Goal: Task Accomplishment & Management: Use online tool/utility

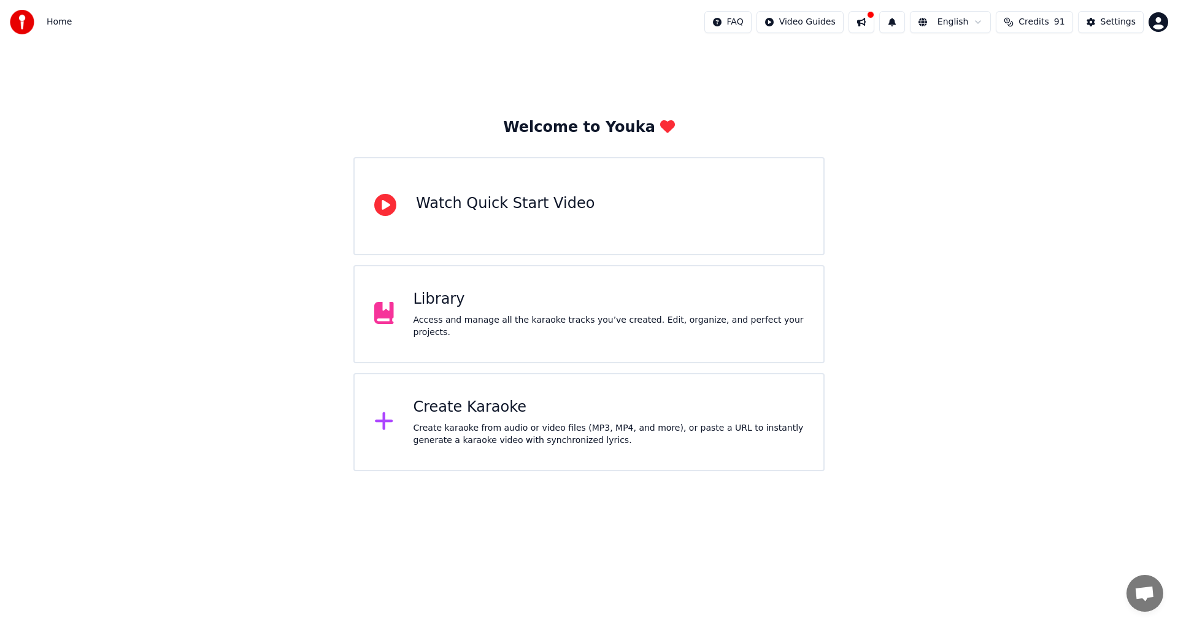
click at [563, 347] on div "Library Access and manage all the karaoke tracks you’ve created. Edit, organize…" at bounding box center [588, 314] width 471 height 98
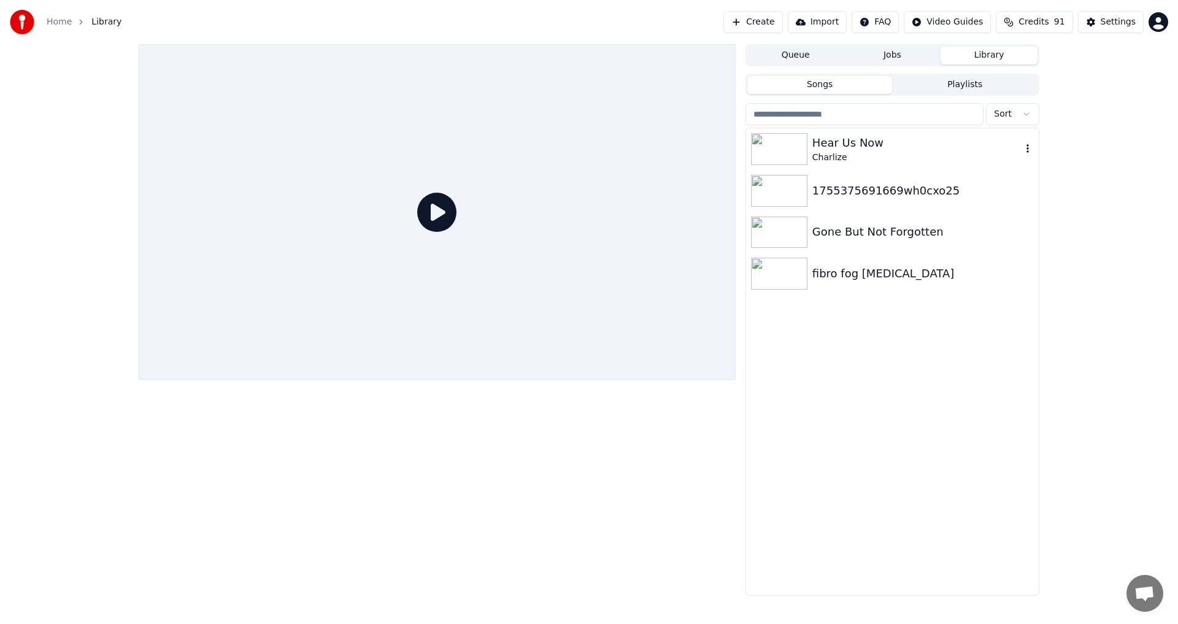
click at [929, 163] on div "Charlize" at bounding box center [917, 158] width 209 height 12
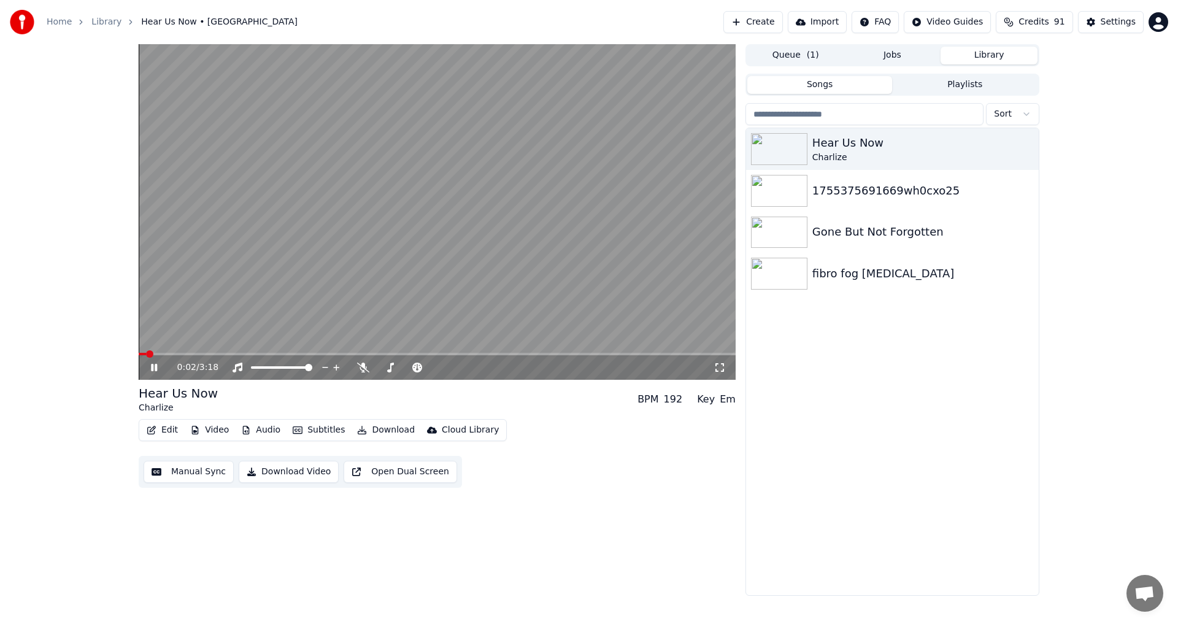
click at [150, 368] on icon at bounding box center [163, 368] width 29 height 10
click at [255, 367] on span at bounding box center [253, 367] width 4 height 2
click at [266, 366] on div at bounding box center [293, 367] width 99 height 12
click at [158, 363] on icon at bounding box center [163, 368] width 29 height 10
click at [156, 368] on icon at bounding box center [154, 367] width 6 height 7
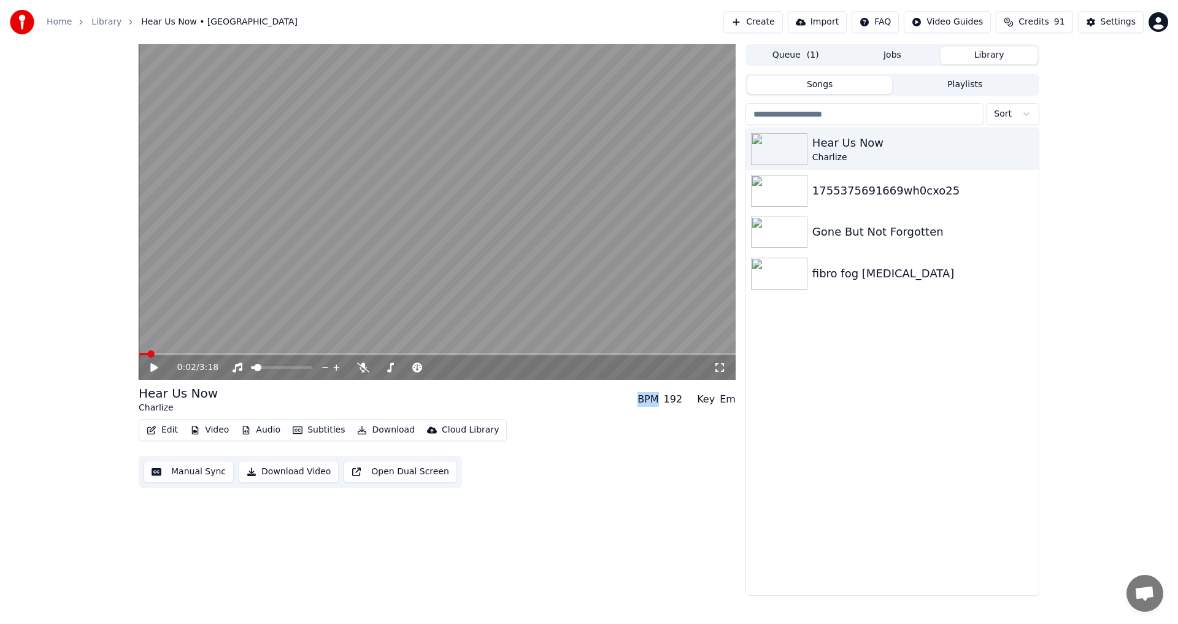
click at [156, 368] on icon at bounding box center [153, 367] width 7 height 9
click at [231, 353] on span at bounding box center [437, 354] width 597 height 2
click at [266, 367] on span at bounding box center [281, 367] width 61 height 2
click at [334, 355] on span at bounding box center [249, 354] width 220 height 2
click at [1024, 152] on icon "button" at bounding box center [1028, 149] width 12 height 10
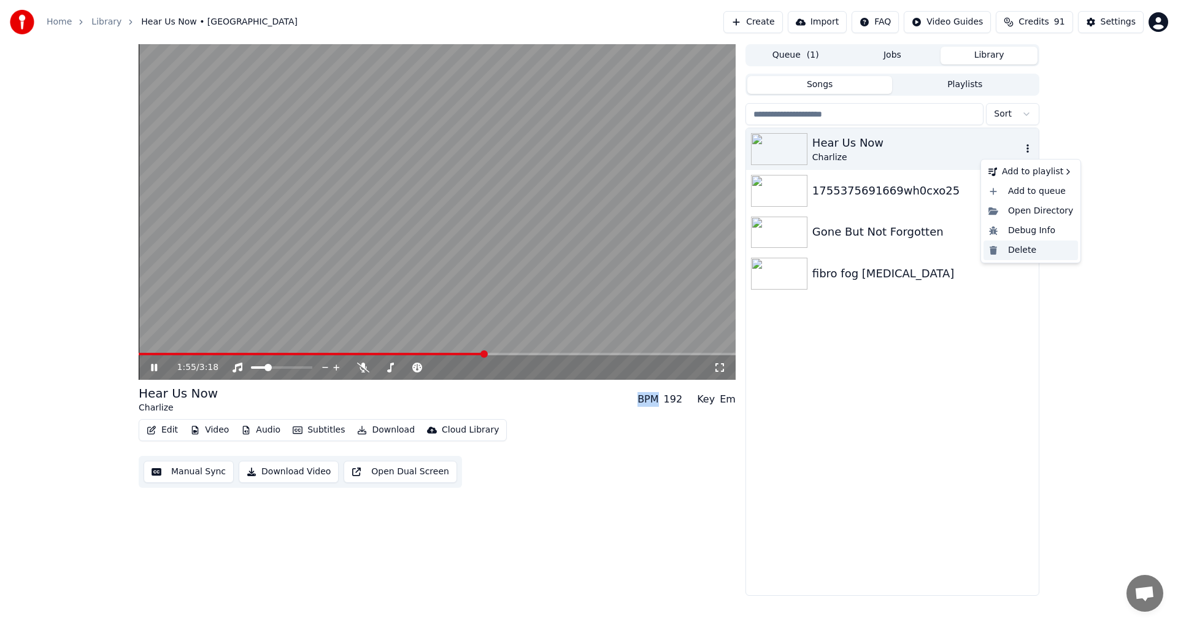
click at [1033, 259] on div "Delete" at bounding box center [1031, 251] width 95 height 20
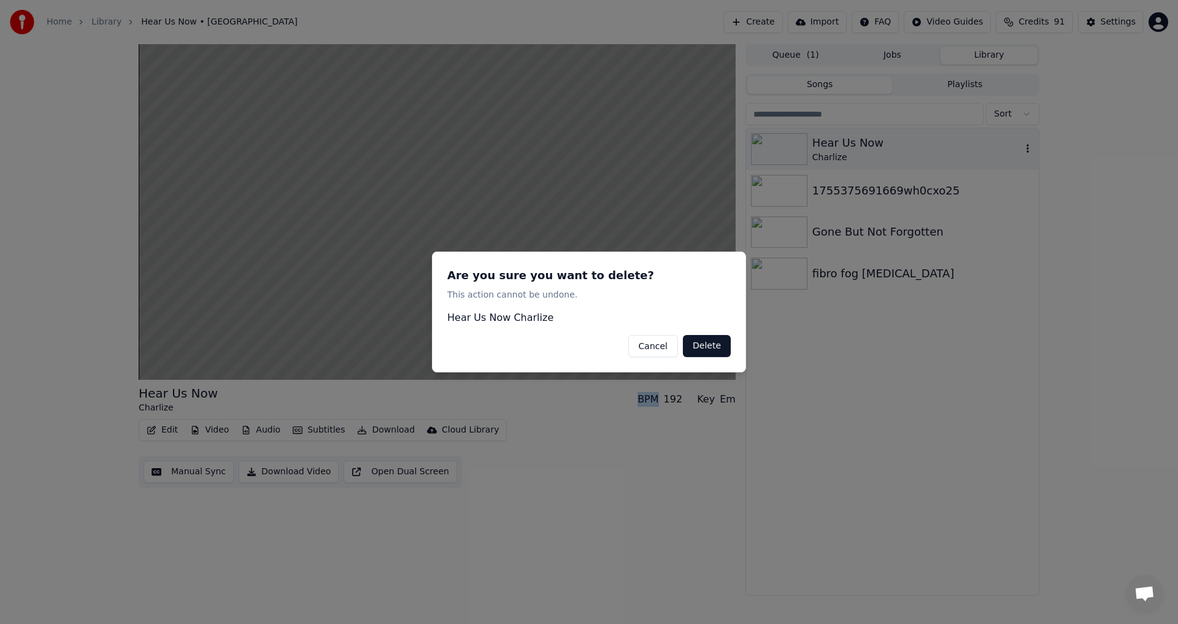
click at [712, 346] on button "Delete" at bounding box center [707, 346] width 48 height 22
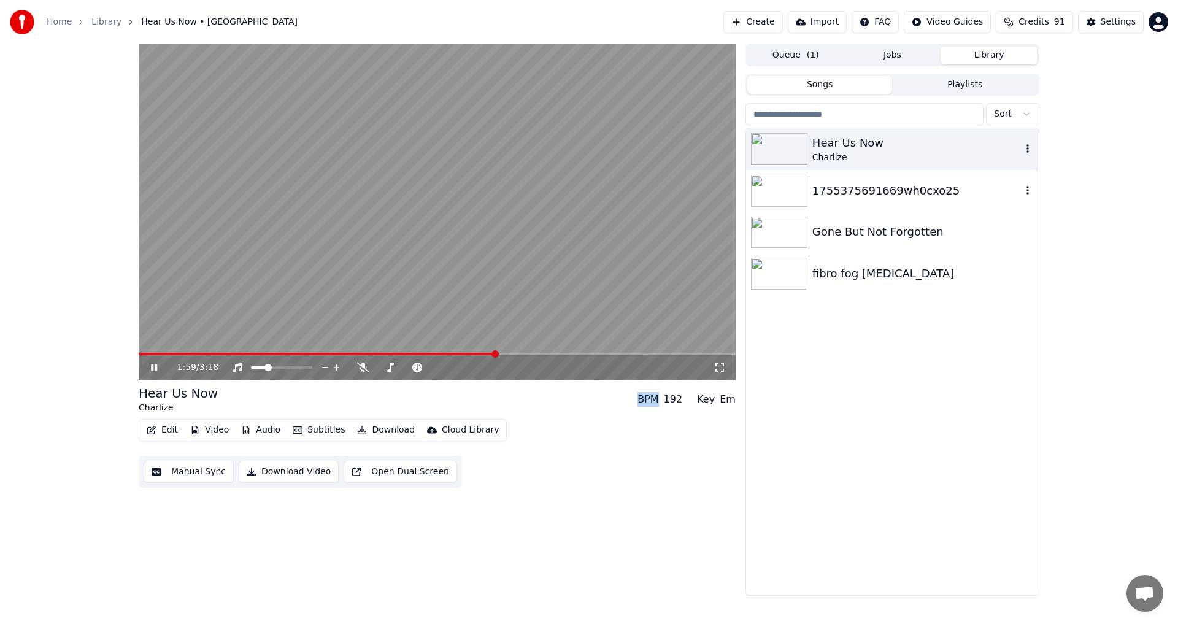
click at [1025, 190] on icon "button" at bounding box center [1028, 190] width 12 height 10
drag, startPoint x: 1018, startPoint y: 294, endPoint x: 1068, endPoint y: 208, distance: 99.6
click at [1105, 241] on div "2:00 / 3:18 Hear Us Now Charlize BPM 192 Key Em Edit Video Audio Subtitles Down…" at bounding box center [589, 320] width 1178 height 552
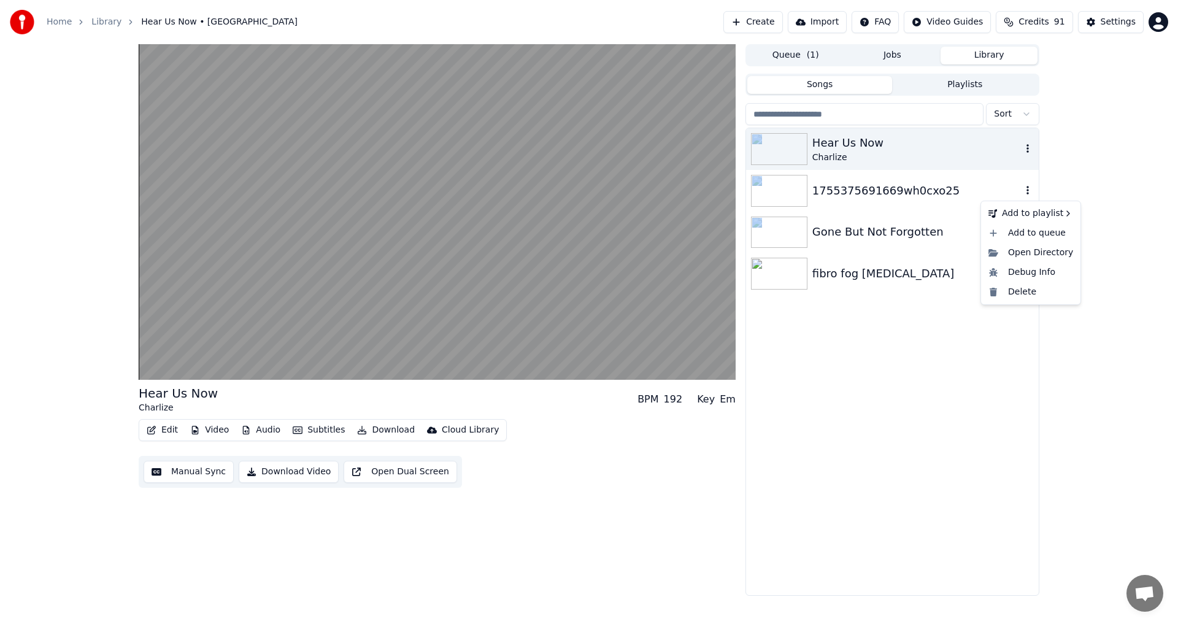
click at [1032, 190] on icon "button" at bounding box center [1028, 190] width 12 height 10
click at [1035, 293] on div "Delete" at bounding box center [1031, 292] width 95 height 20
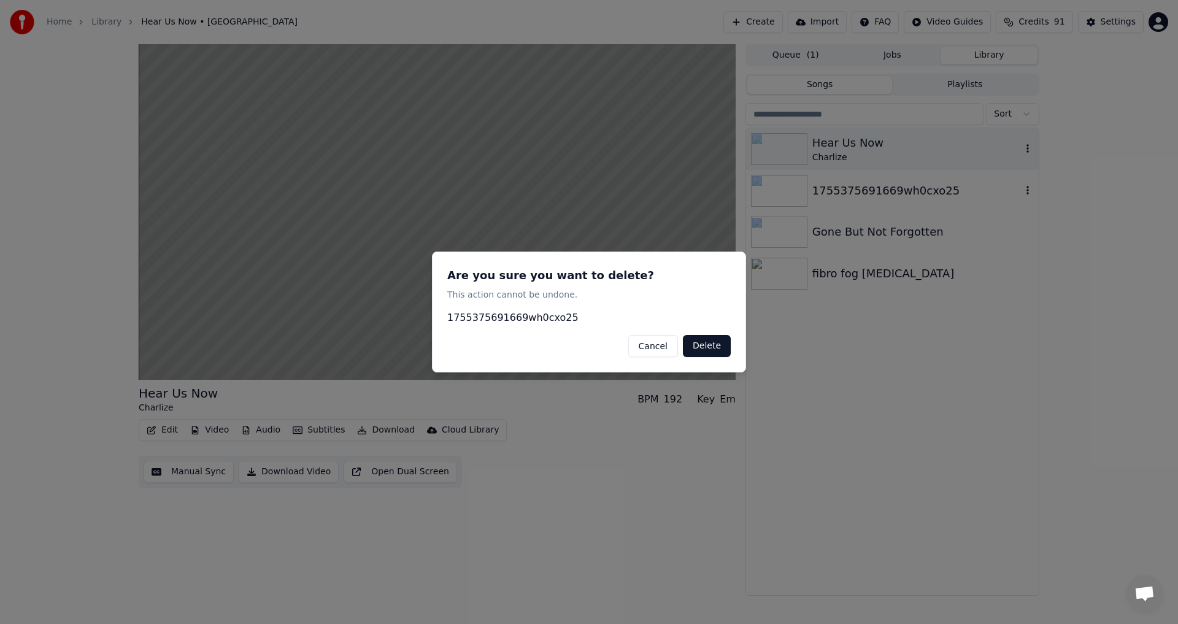
click at [711, 343] on button "Delete" at bounding box center [707, 346] width 48 height 22
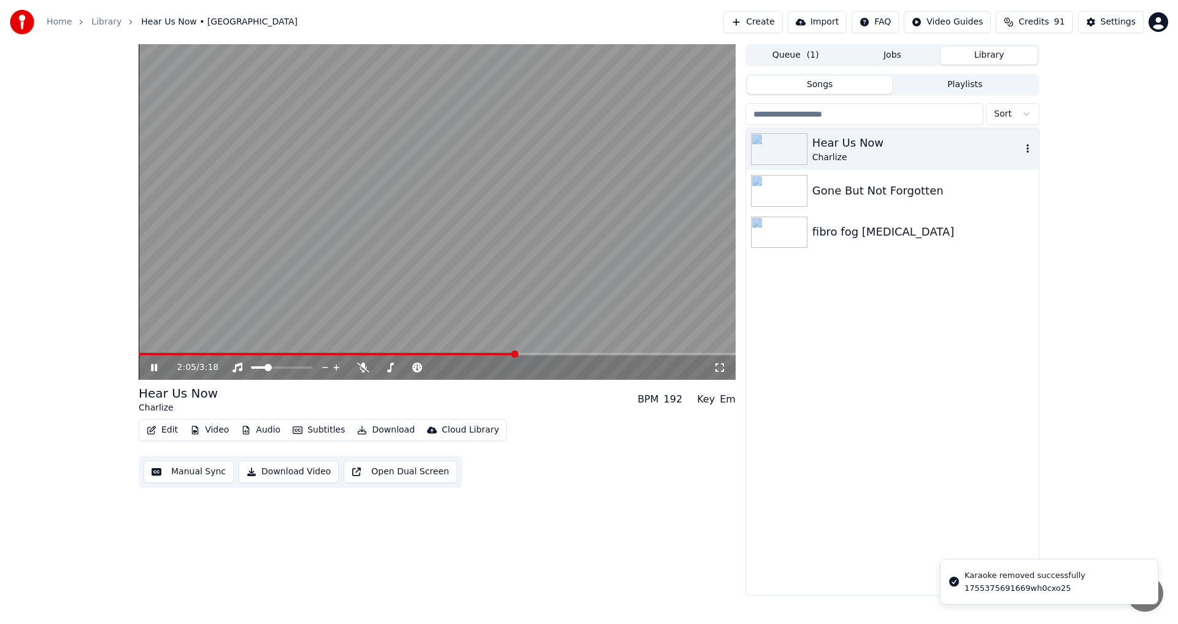
click at [1030, 146] on icon "button" at bounding box center [1028, 149] width 12 height 10
click at [1019, 252] on div "Delete" at bounding box center [1031, 251] width 95 height 20
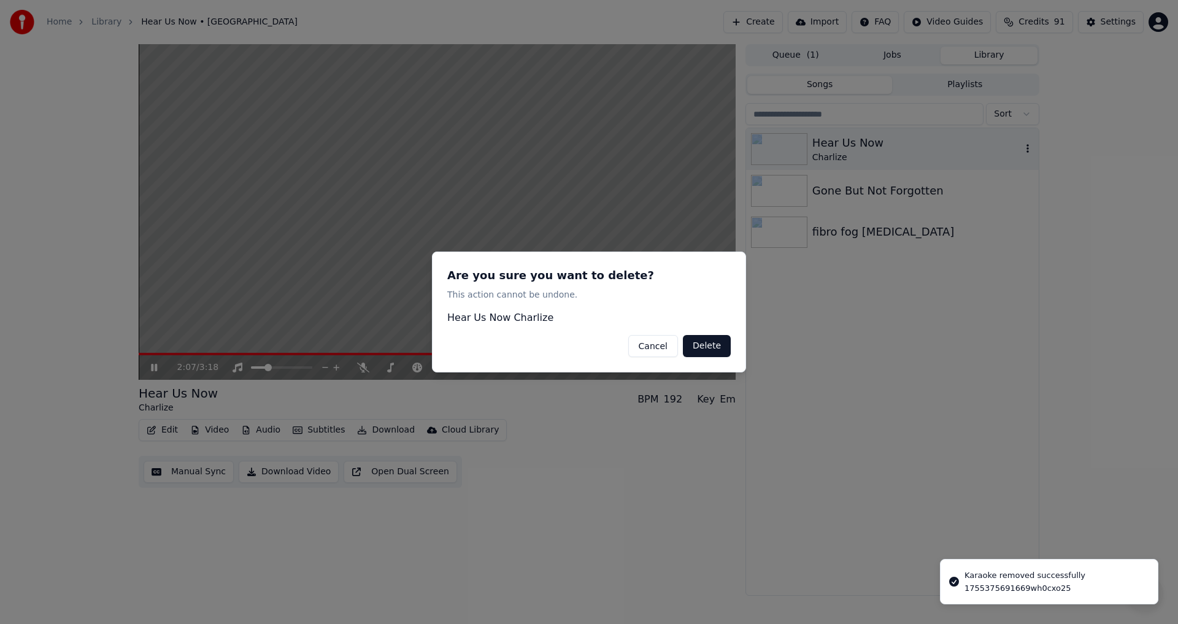
click at [706, 349] on button "Delete" at bounding box center [707, 346] width 48 height 22
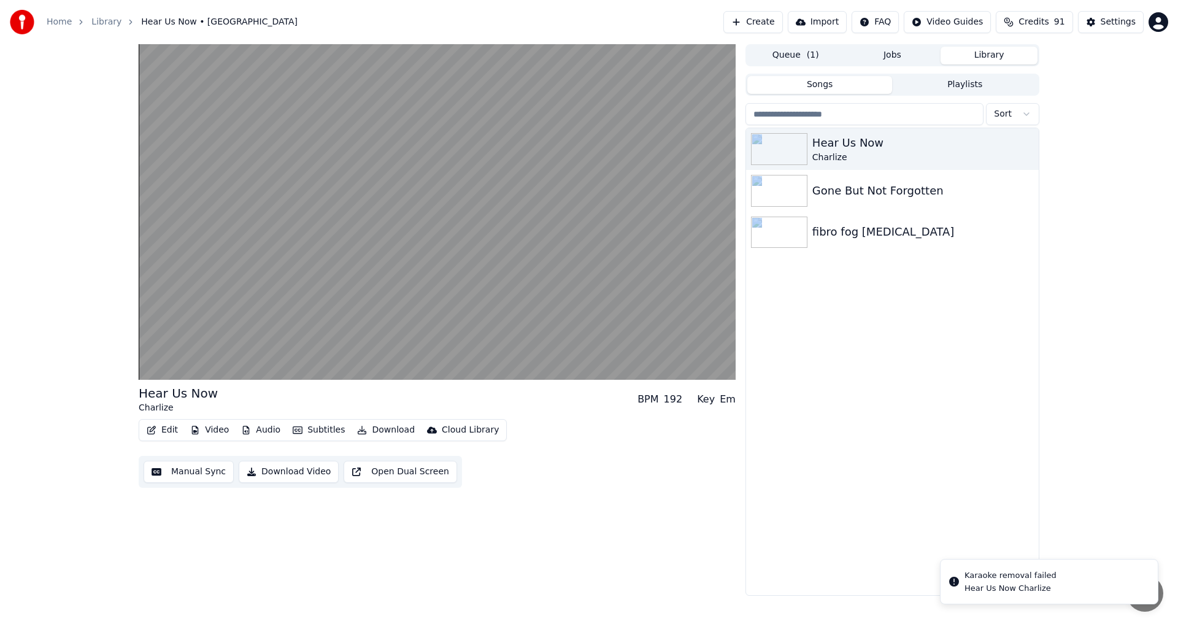
click at [782, 20] on button "Create" at bounding box center [754, 22] width 60 height 22
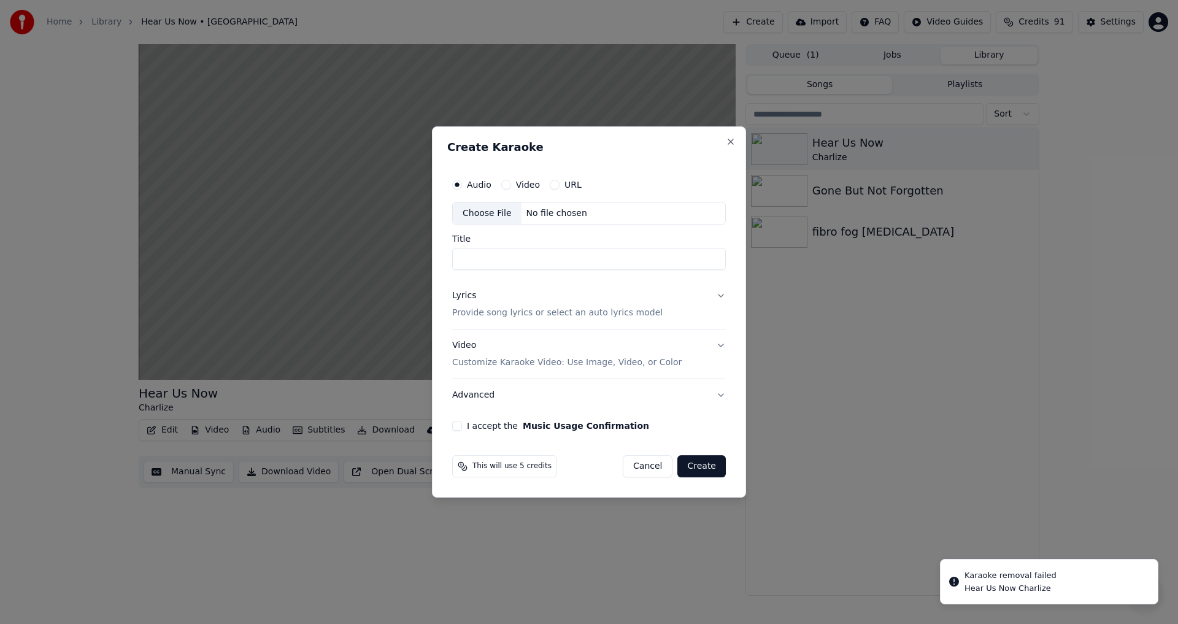
click at [474, 209] on div "Choose File" at bounding box center [487, 214] width 69 height 22
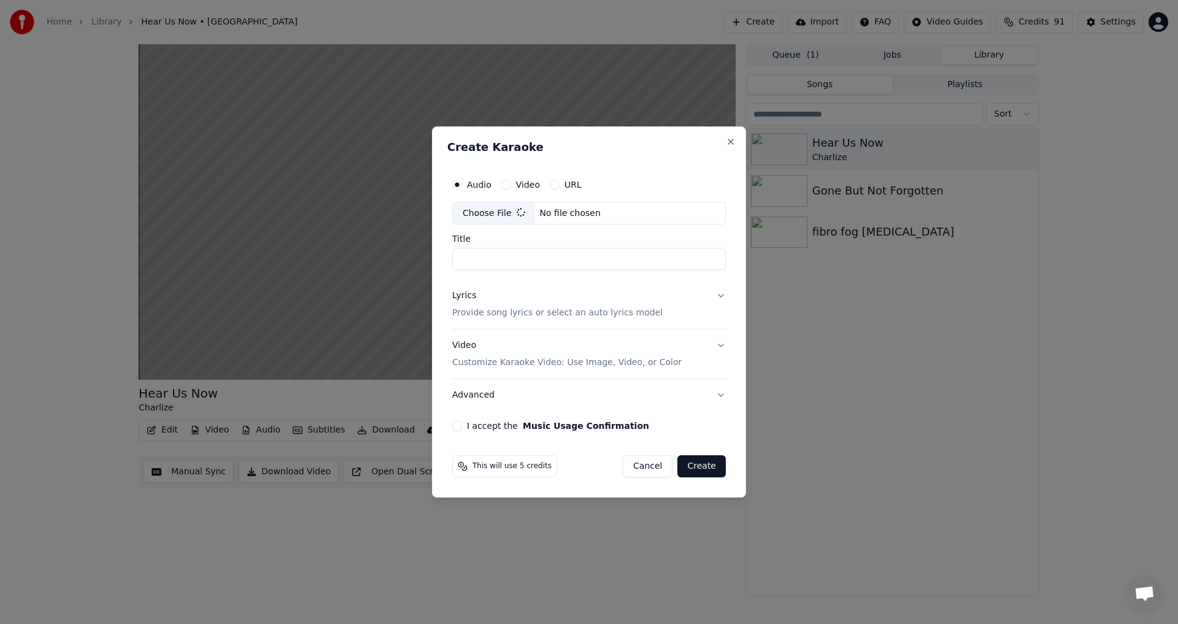
type input "**********"
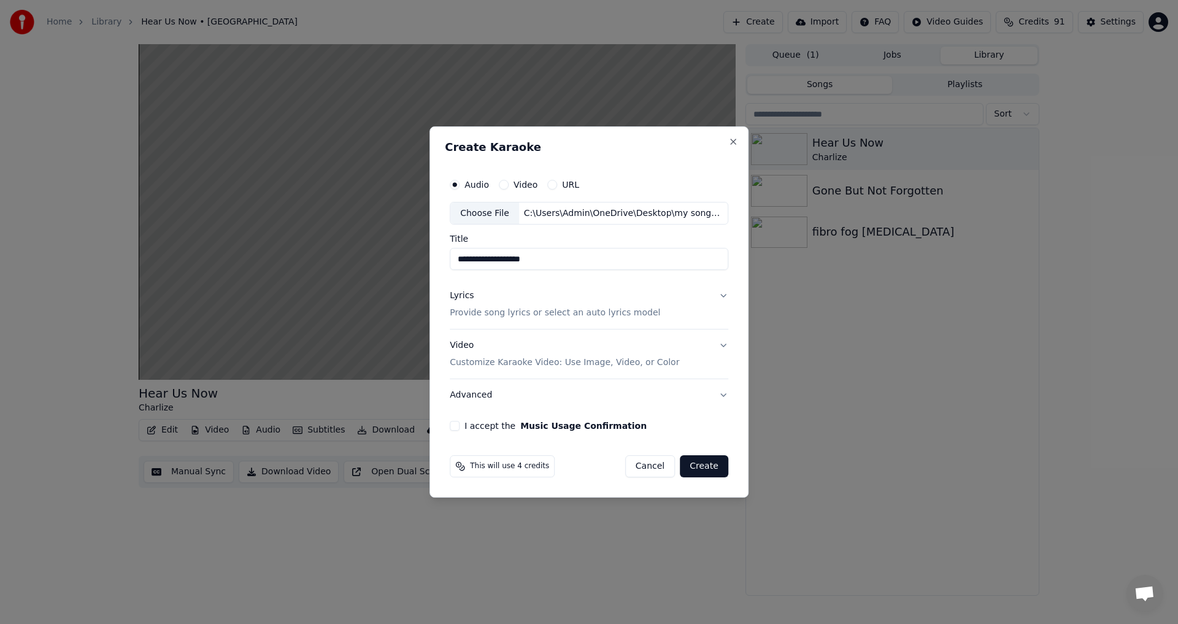
click at [459, 427] on button "I accept the Music Usage Confirmation" at bounding box center [455, 426] width 10 height 10
click at [644, 363] on p "Customize Karaoke Video: Use Image, Video, or Color" at bounding box center [565, 363] width 230 height 12
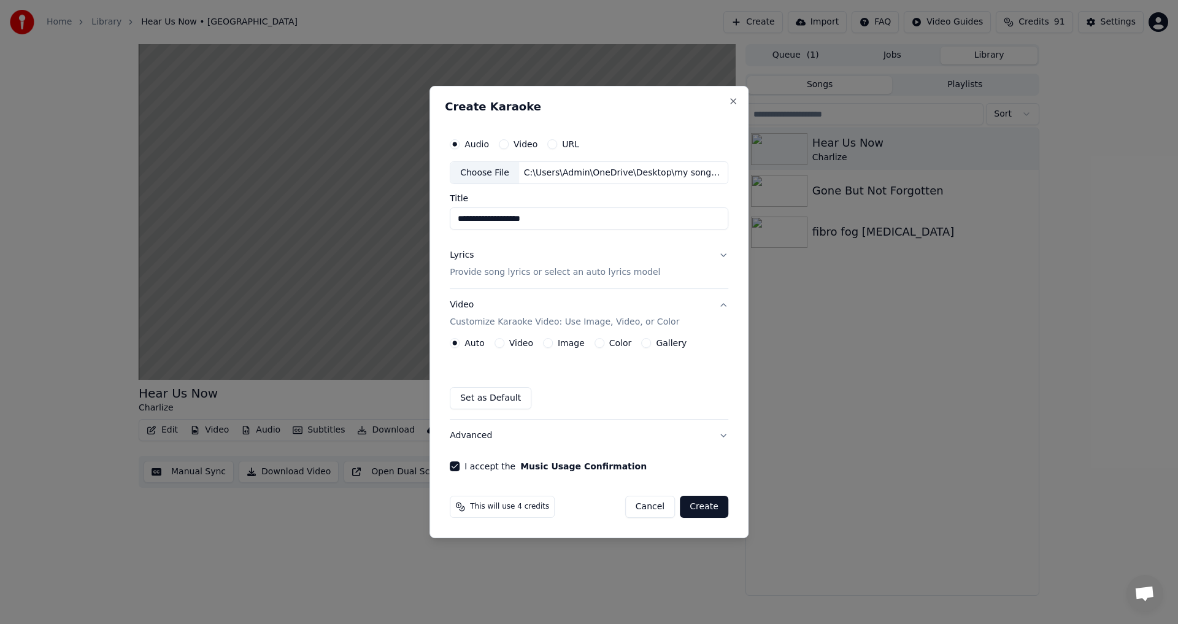
click at [508, 344] on div "Video" at bounding box center [514, 343] width 39 height 10
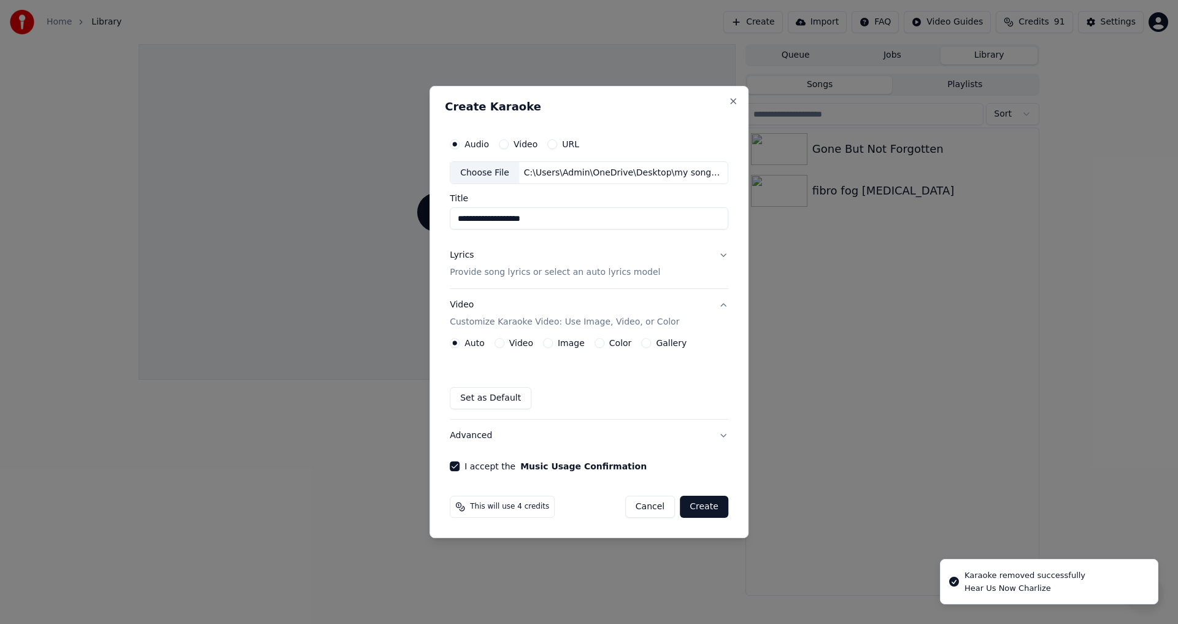
click at [504, 341] on button "Video" at bounding box center [500, 343] width 10 height 10
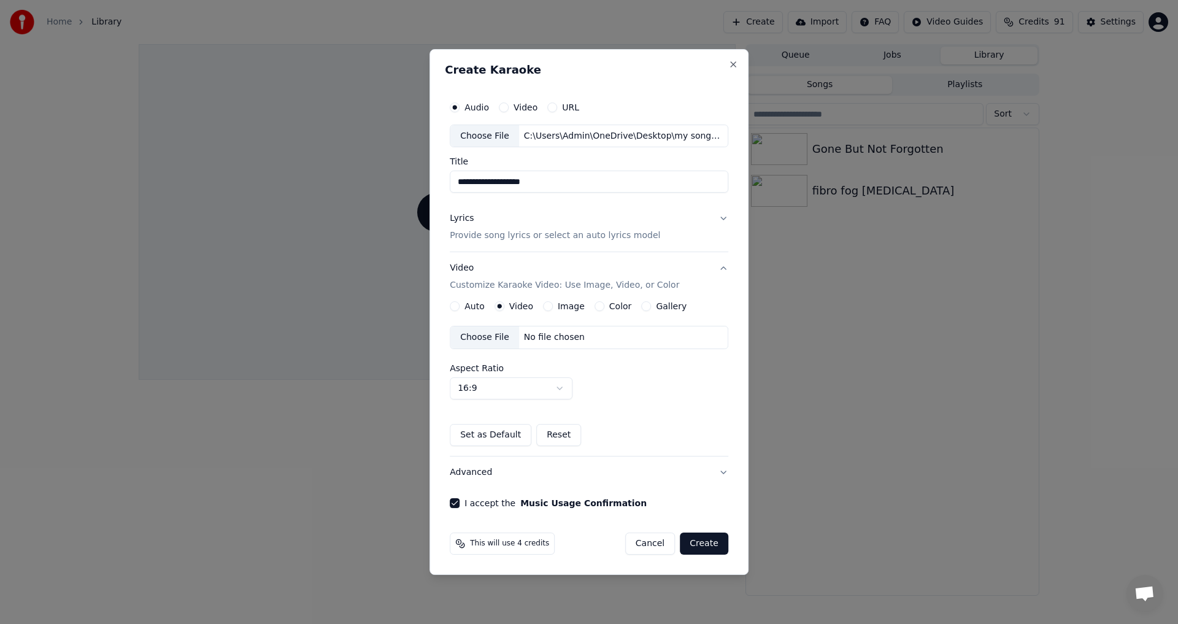
click at [460, 306] on button "Auto" at bounding box center [455, 306] width 10 height 10
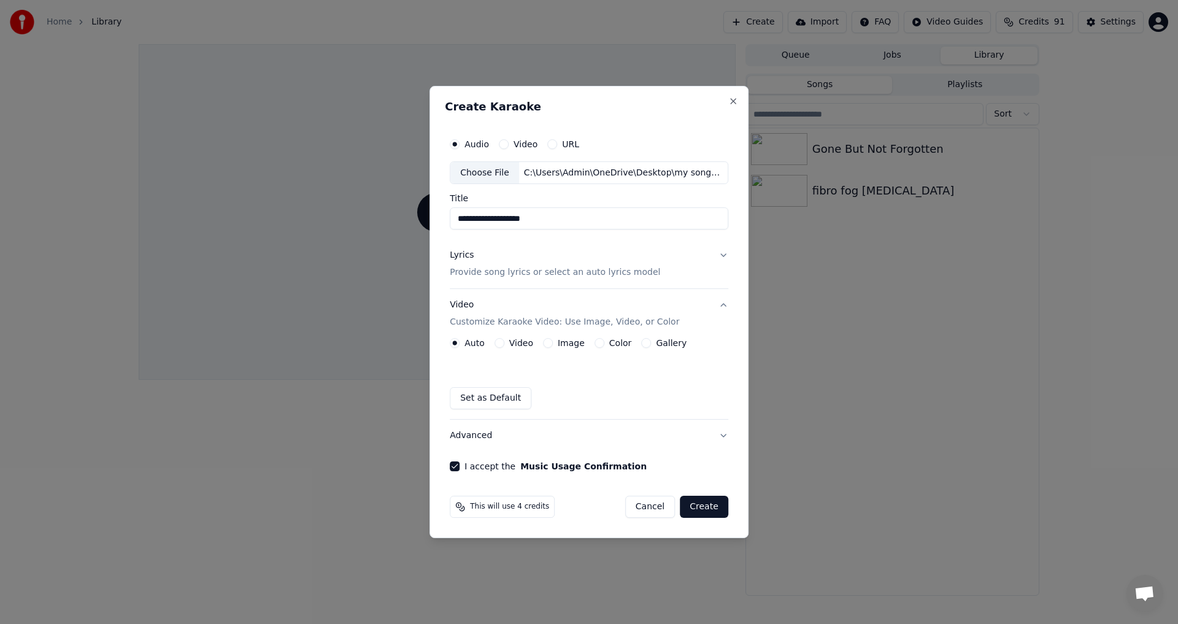
click at [644, 344] on button "Gallery" at bounding box center [646, 343] width 10 height 10
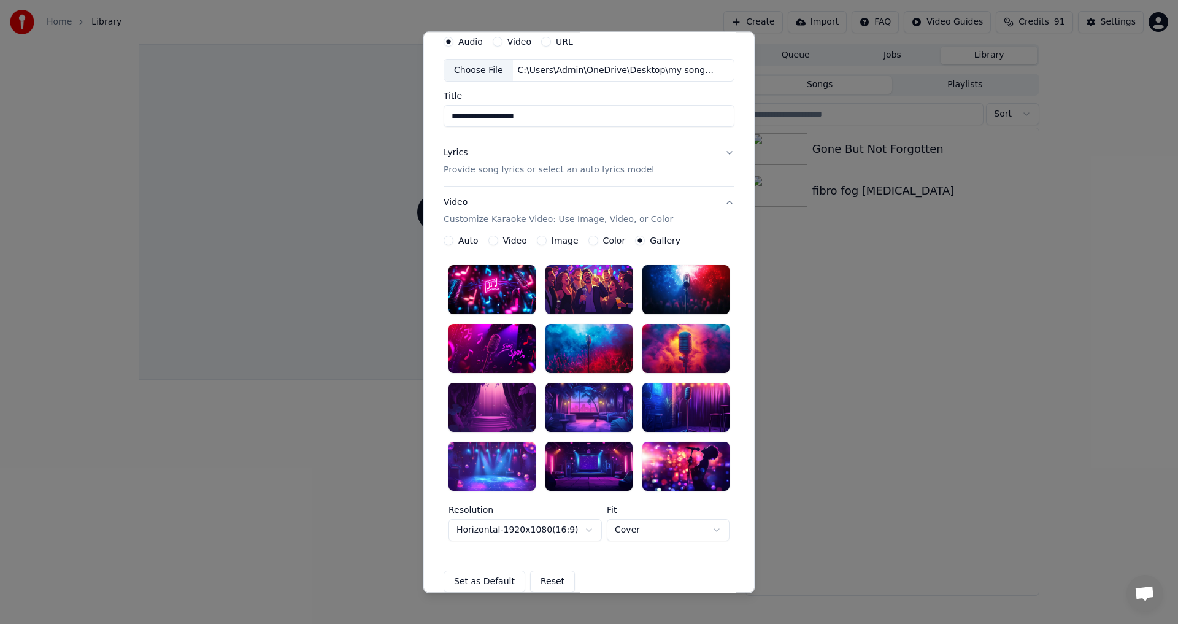
scroll to position [123, 0]
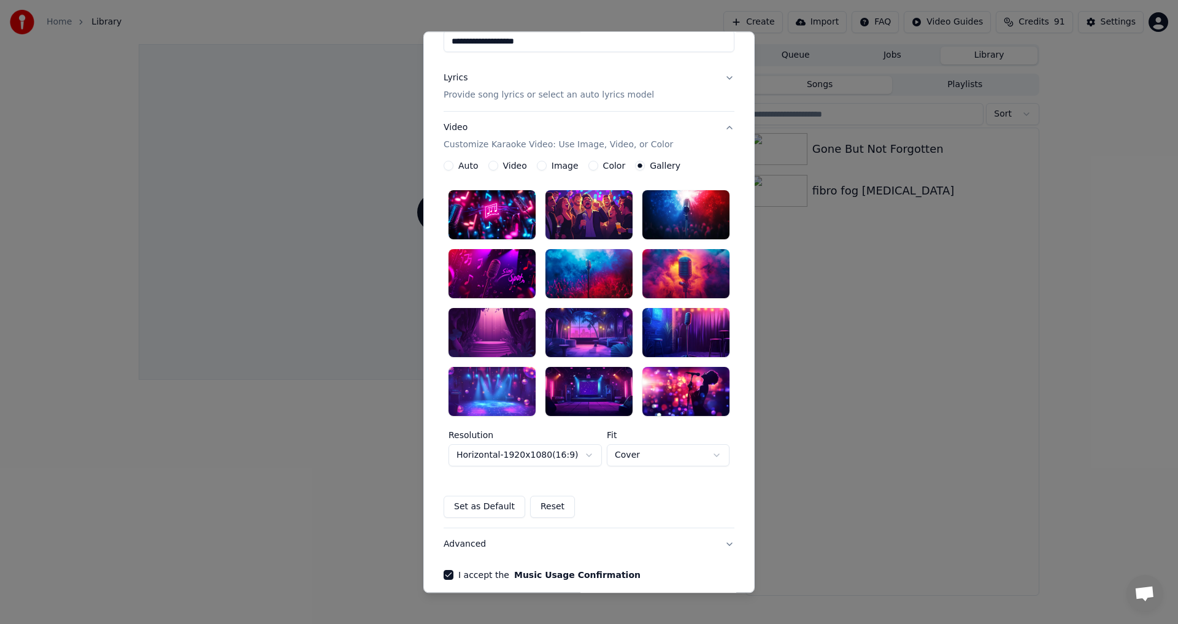
click at [444, 166] on button "Auto" at bounding box center [449, 166] width 10 height 10
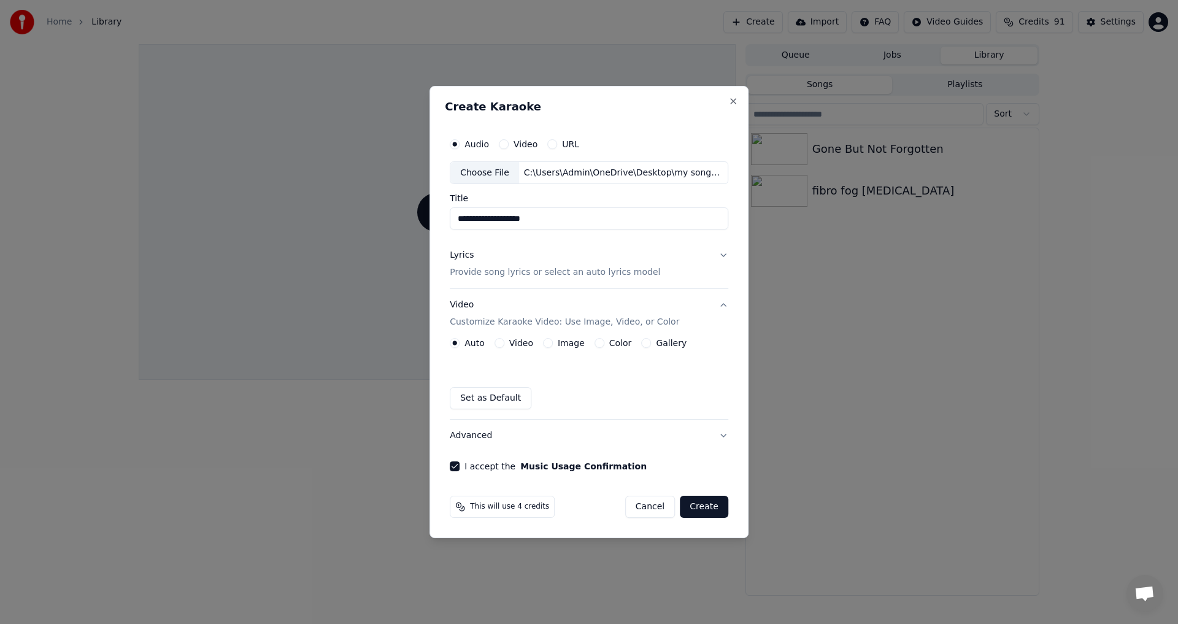
click at [608, 270] on p "Provide song lyrics or select an auto lyrics model" at bounding box center [555, 273] width 211 height 12
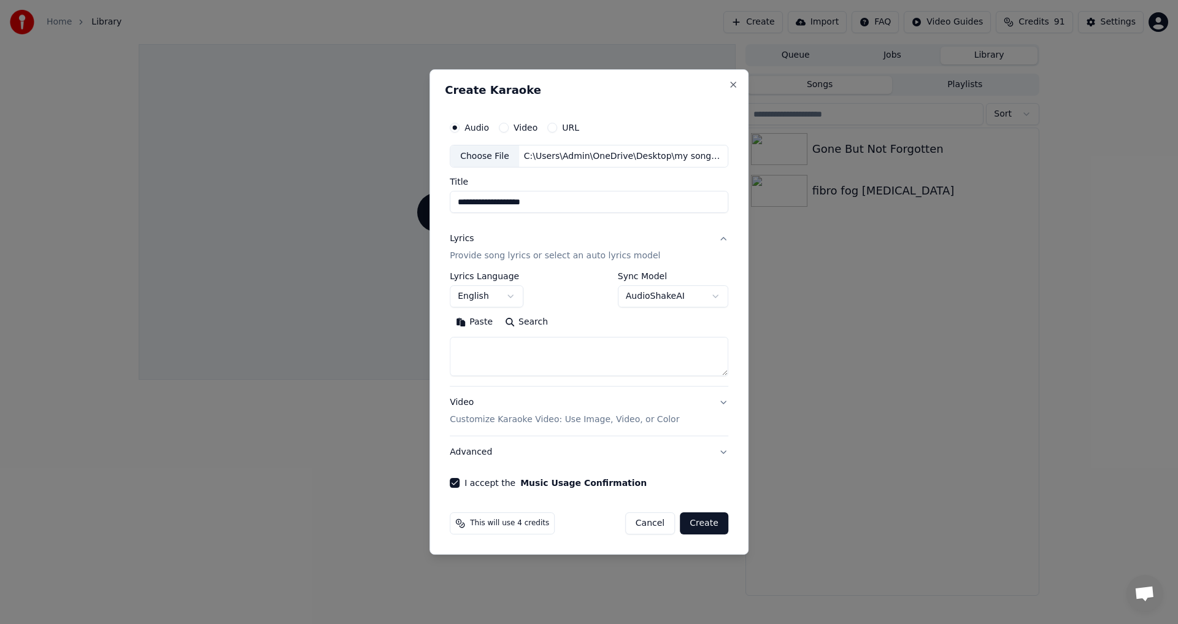
drag, startPoint x: 475, startPoint y: 324, endPoint x: 507, endPoint y: 301, distance: 39.5
click at [475, 323] on button "Paste" at bounding box center [474, 323] width 49 height 20
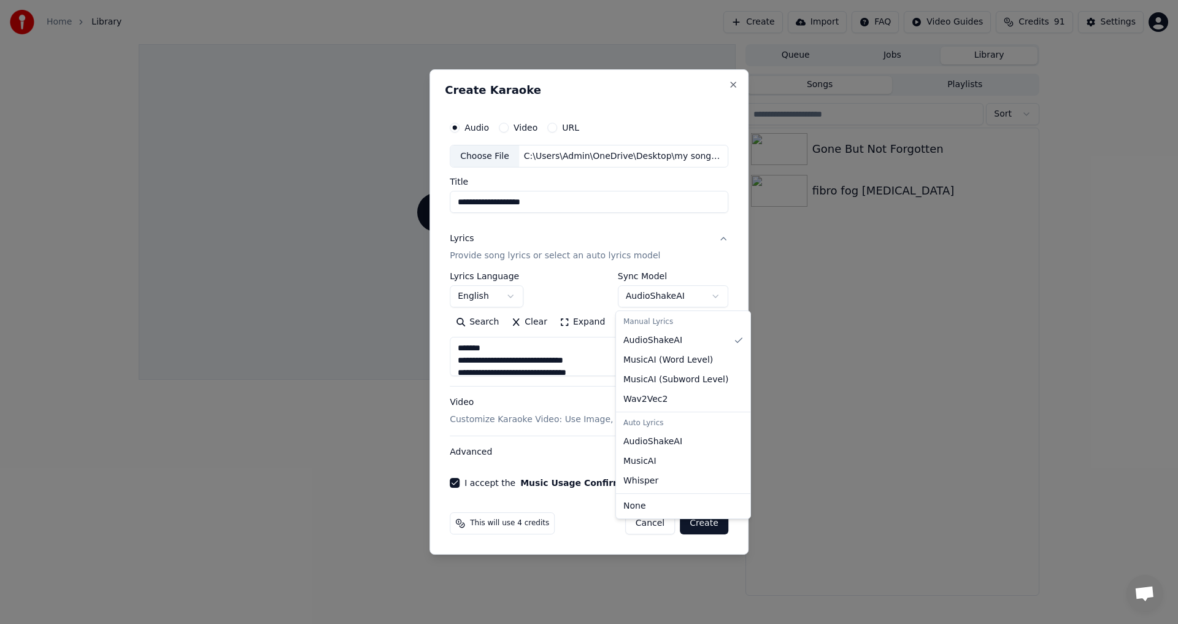
click at [673, 301] on body "**********" at bounding box center [589, 312] width 1178 height 624
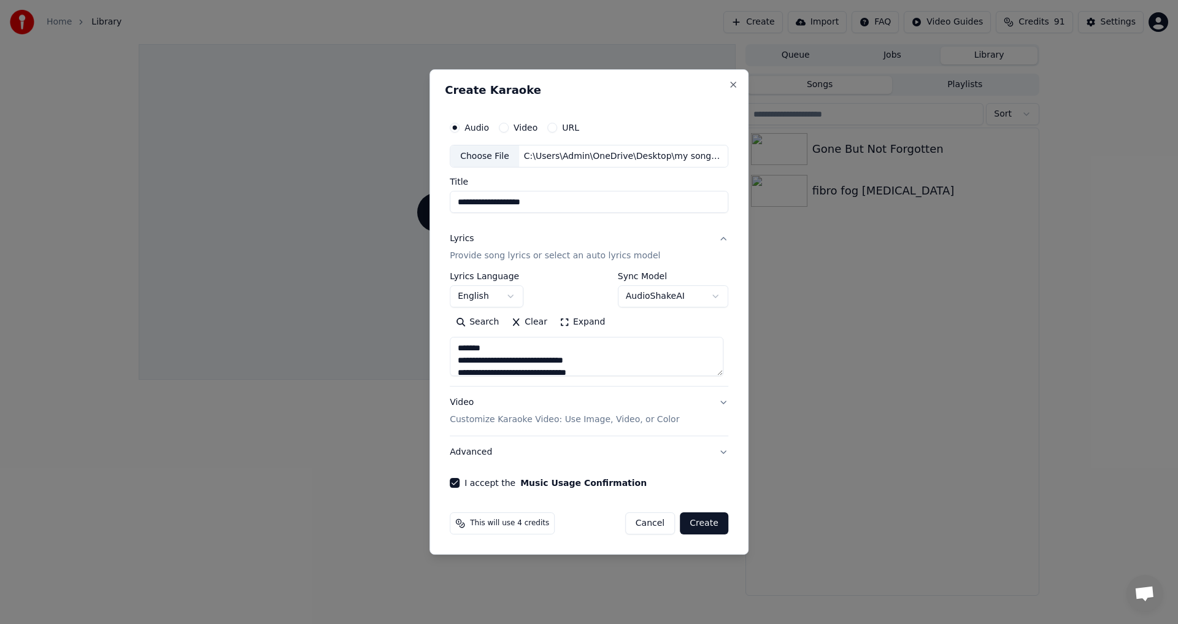
click at [693, 524] on button "Create" at bounding box center [704, 523] width 48 height 22
type textarea "**********"
select select
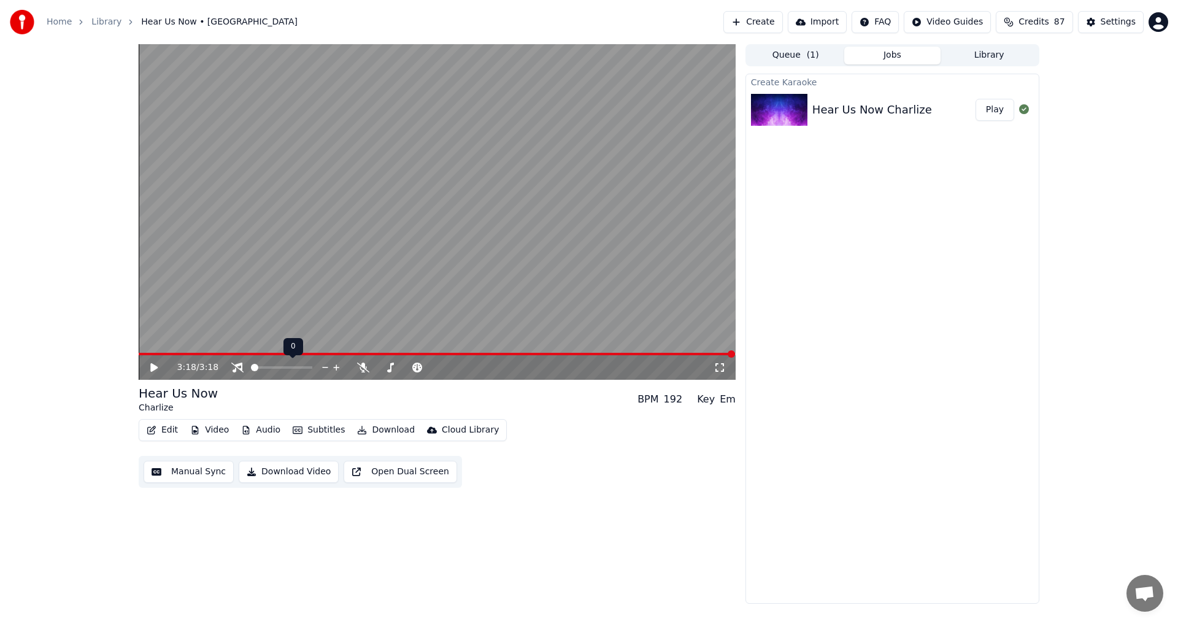
click at [251, 370] on span at bounding box center [254, 367] width 7 height 7
click at [145, 362] on div "3:18 / 3:18" at bounding box center [437, 367] width 587 height 12
click at [158, 370] on icon at bounding box center [163, 368] width 29 height 10
click at [264, 368] on span at bounding box center [281, 367] width 61 height 2
click at [272, 366] on span at bounding box center [281, 367] width 61 height 2
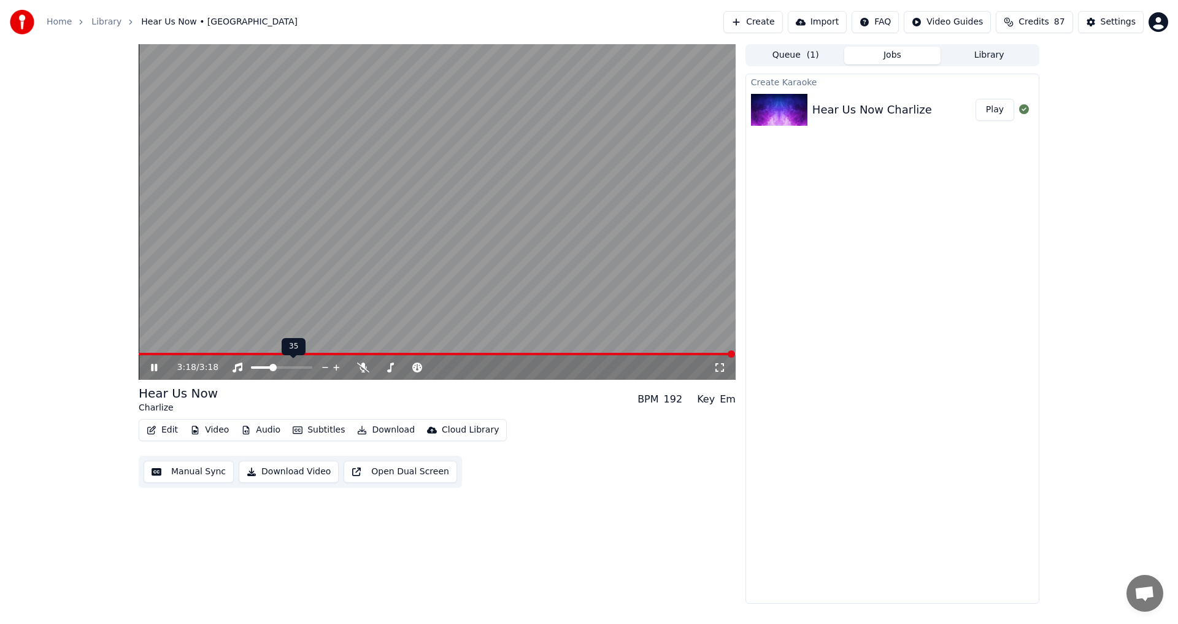
click at [282, 365] on div at bounding box center [293, 367] width 99 height 12
click at [298, 369] on div at bounding box center [293, 367] width 99 height 12
click at [307, 367] on span at bounding box center [281, 367] width 61 height 2
click at [251, 369] on span at bounding box center [254, 367] width 7 height 7
click at [263, 429] on button "Audio" at bounding box center [260, 430] width 49 height 17
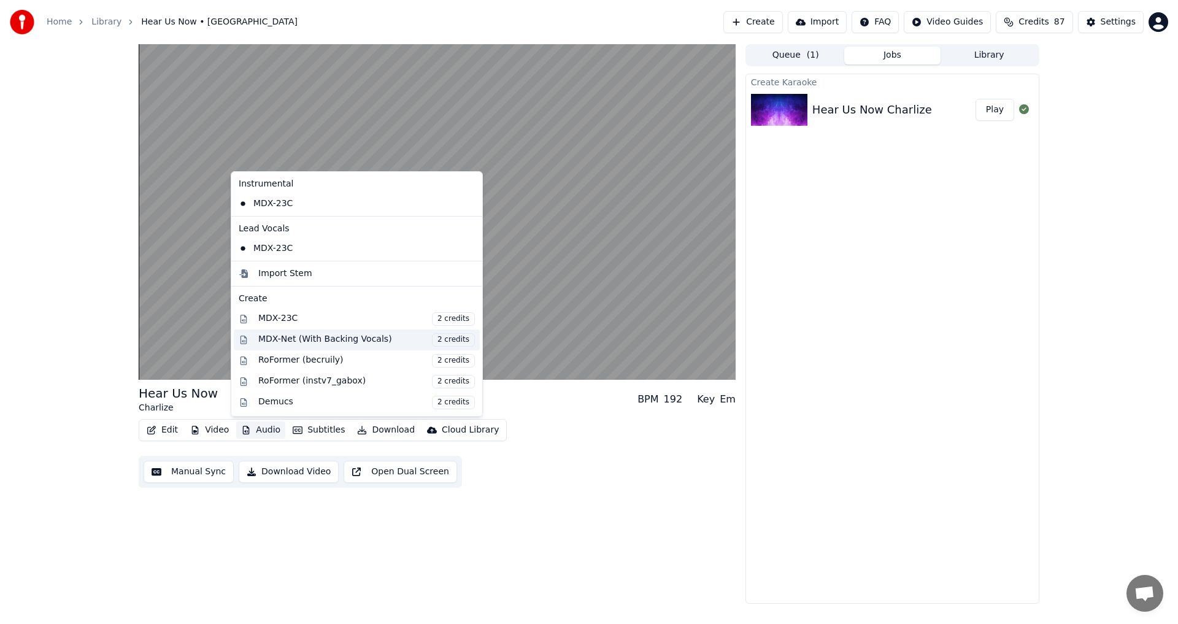
click at [286, 339] on div "MDX-Net (With Backing Vocals) 2 credits" at bounding box center [366, 340] width 217 height 14
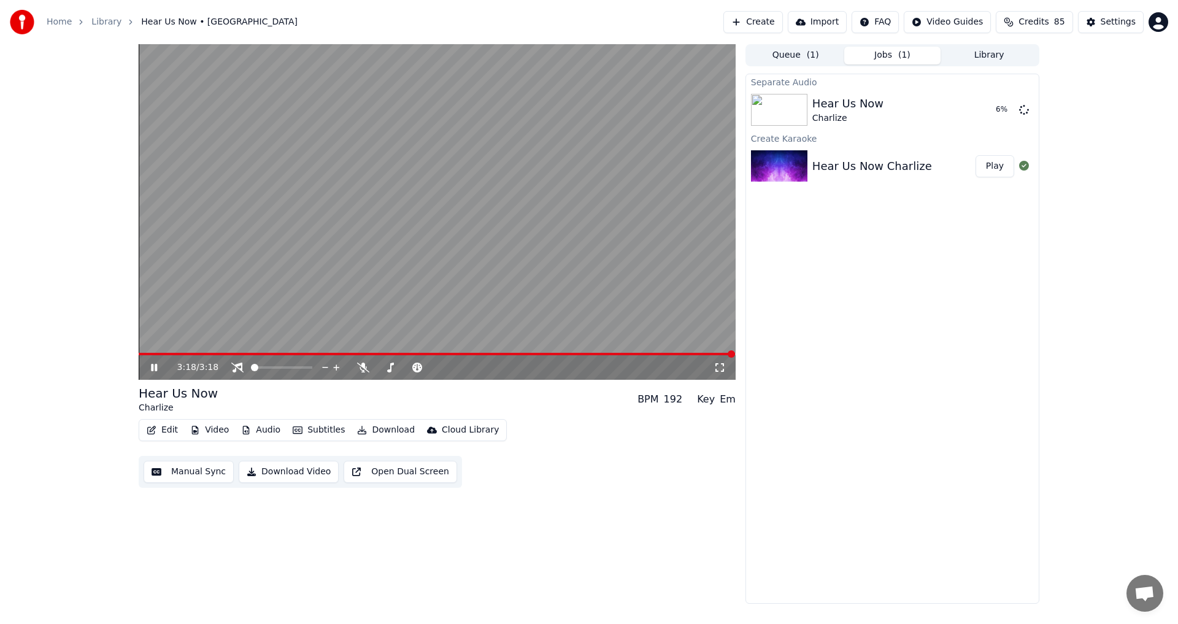
click at [992, 166] on button "Play" at bounding box center [995, 166] width 39 height 22
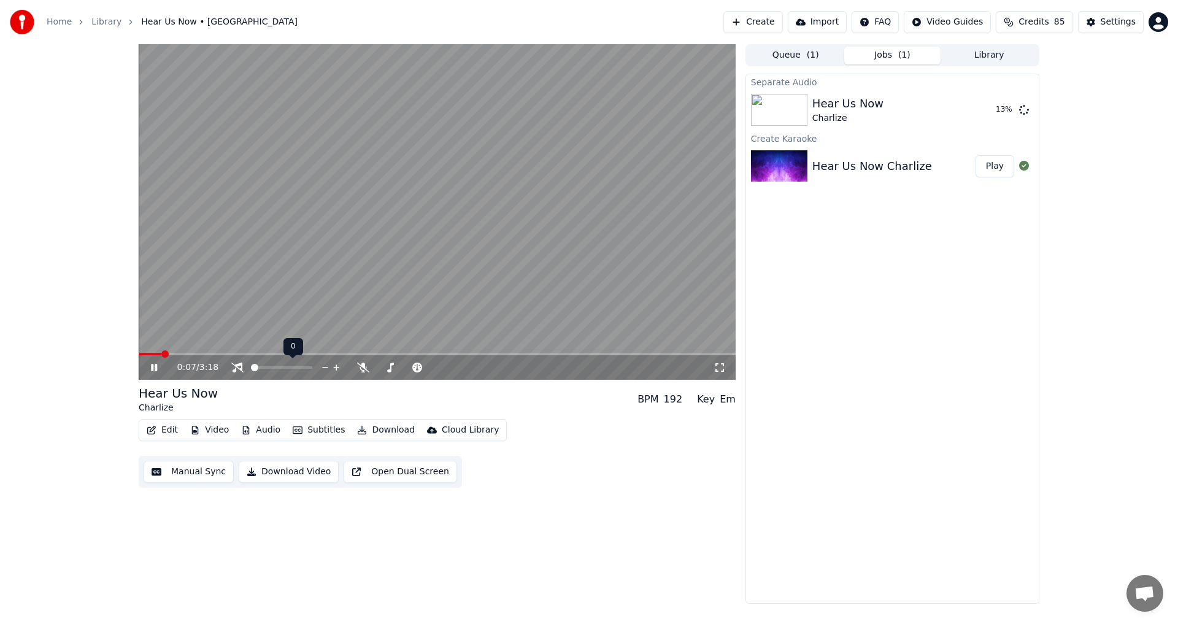
click at [279, 368] on span at bounding box center [281, 367] width 61 height 2
click at [991, 109] on button "Play" at bounding box center [995, 110] width 39 height 22
click at [916, 168] on div "Hear Us Now Charlize" at bounding box center [873, 166] width 120 height 17
click at [997, 164] on button "Play" at bounding box center [995, 166] width 39 height 22
click at [220, 354] on span at bounding box center [437, 354] width 597 height 2
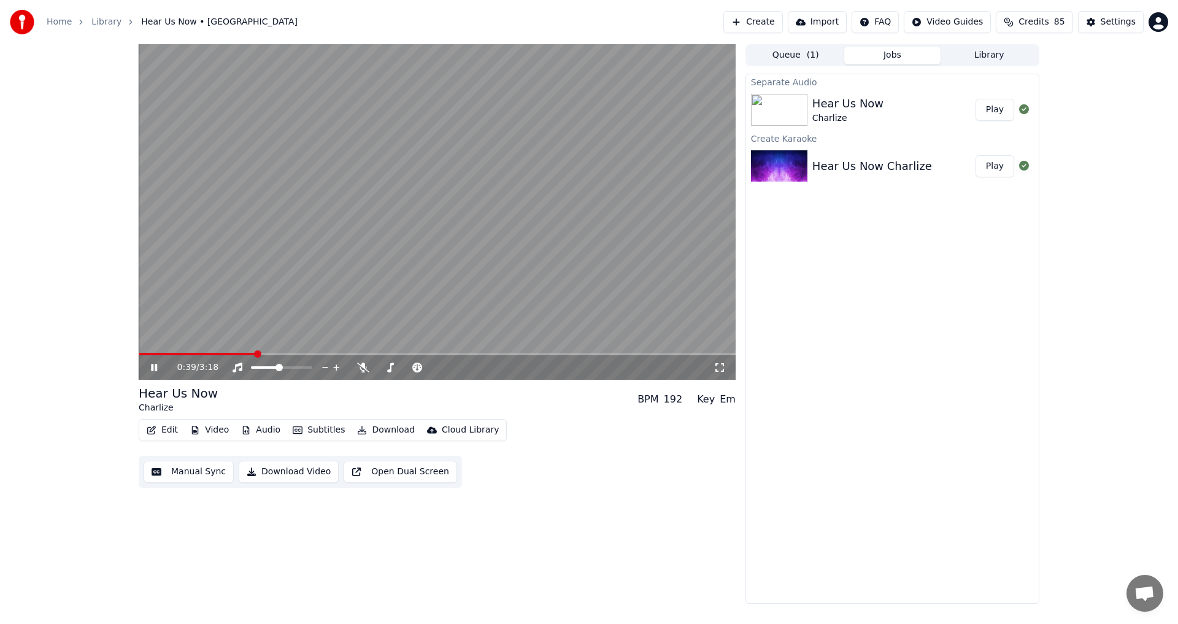
click at [255, 353] on span at bounding box center [437, 354] width 597 height 2
click at [250, 355] on span at bounding box center [194, 354] width 111 height 2
